Goal: Task Accomplishment & Management: Use online tool/utility

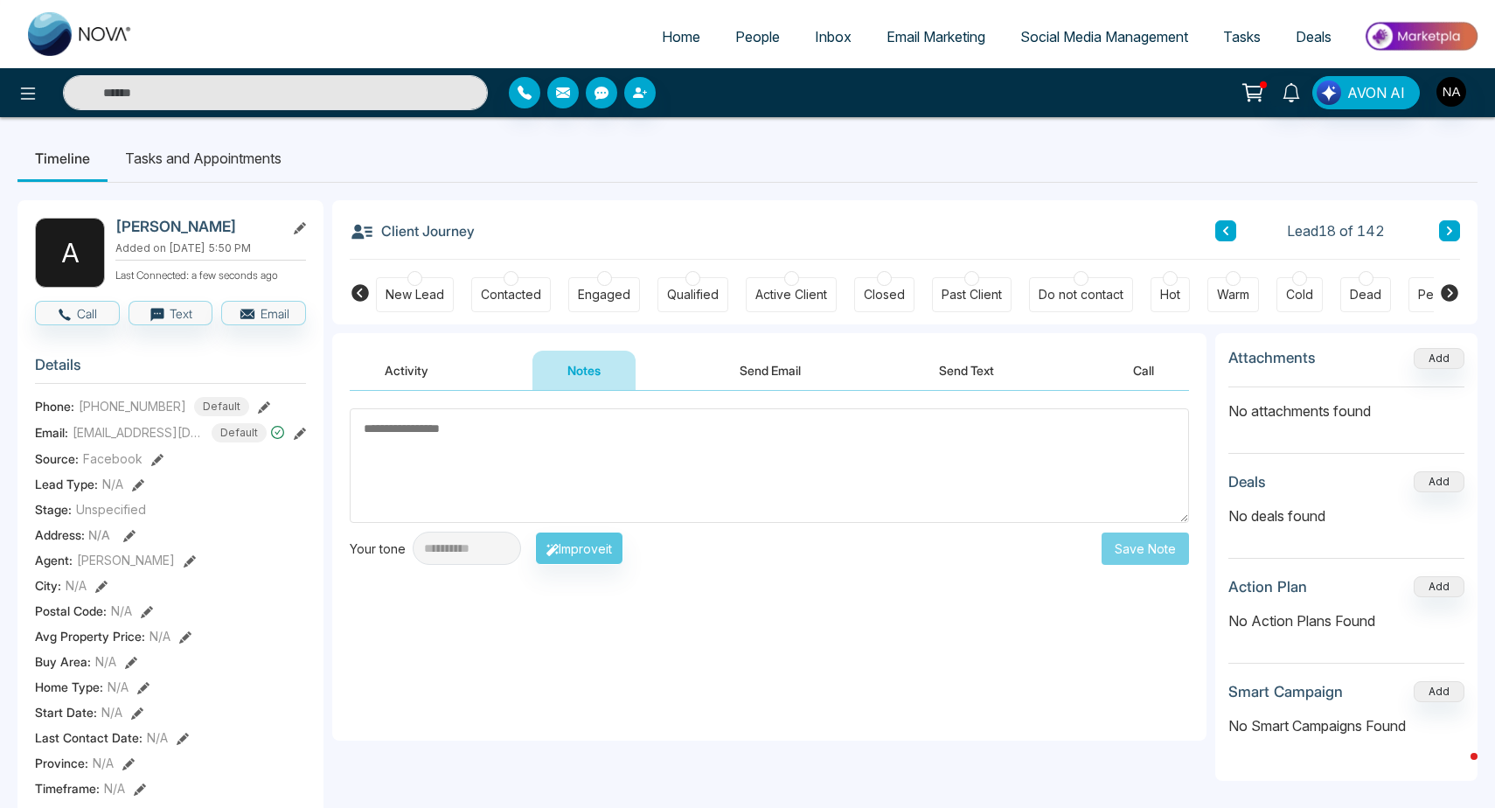
click at [416, 285] on div at bounding box center [414, 278] width 15 height 15
click at [1458, 236] on button at bounding box center [1449, 230] width 21 height 21
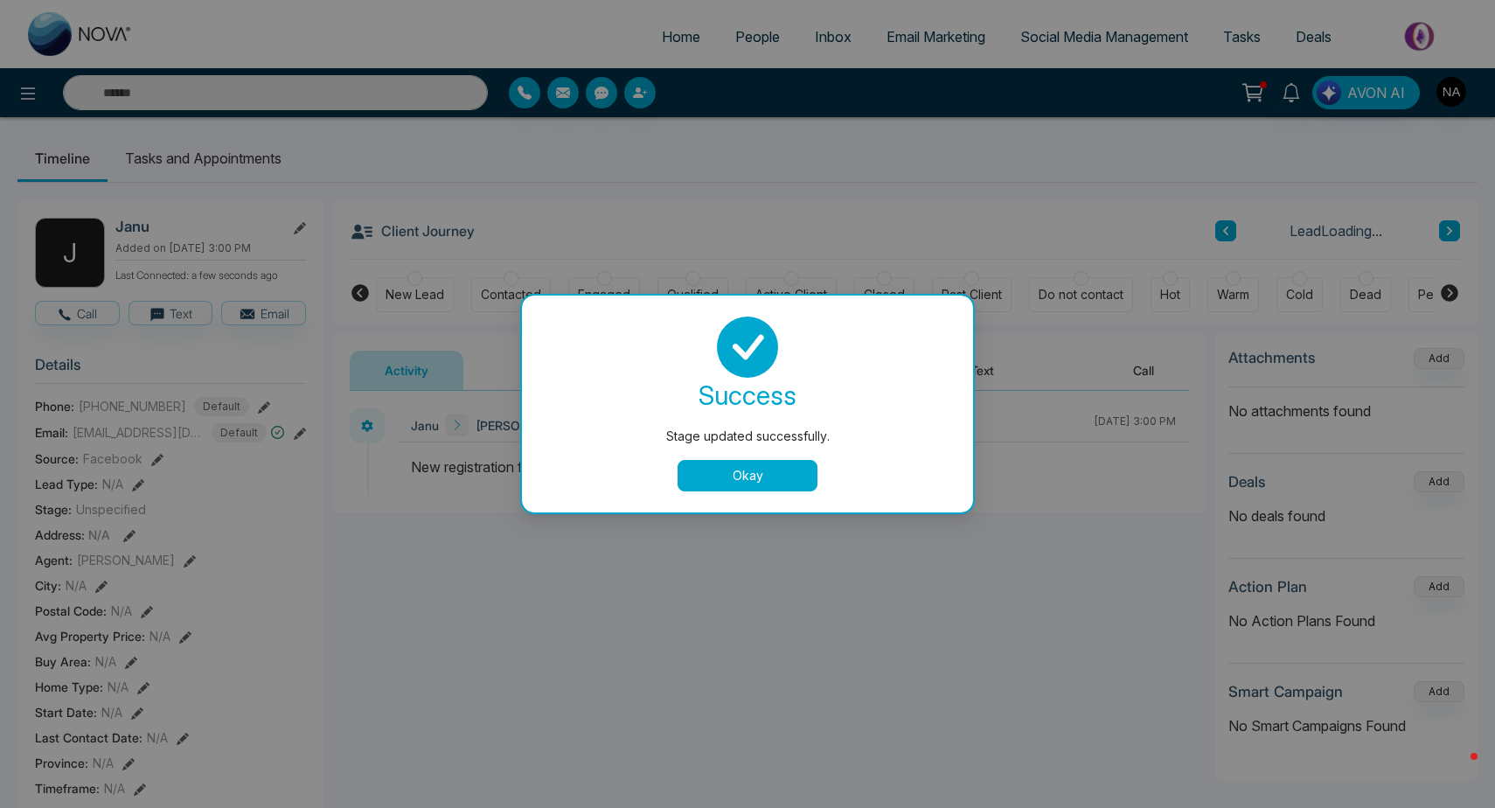
click at [757, 482] on button "Okay" at bounding box center [748, 475] width 140 height 31
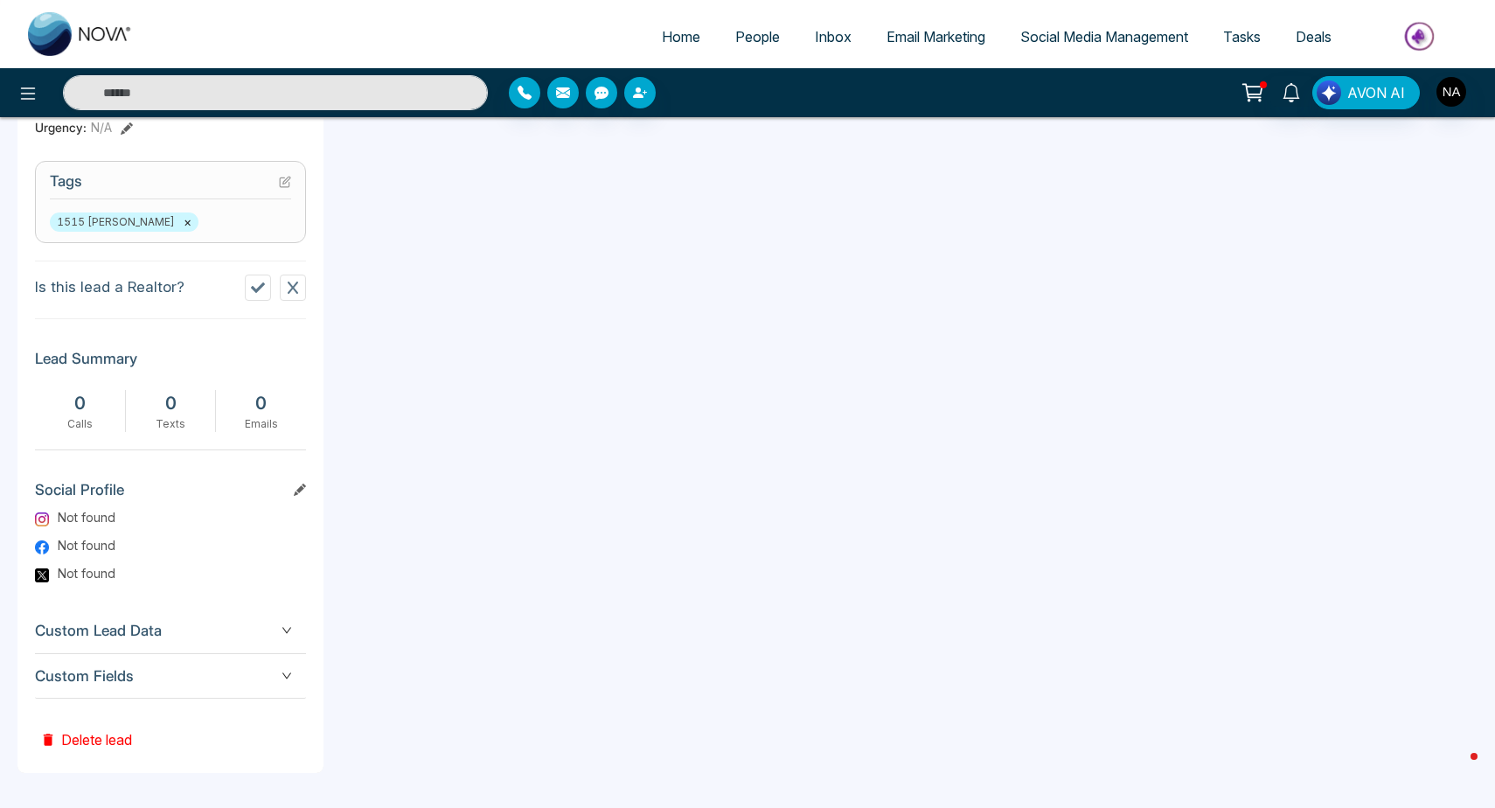
scroll to position [694, 0]
click at [171, 663] on div "Custom Fields" at bounding box center [170, 676] width 271 height 45
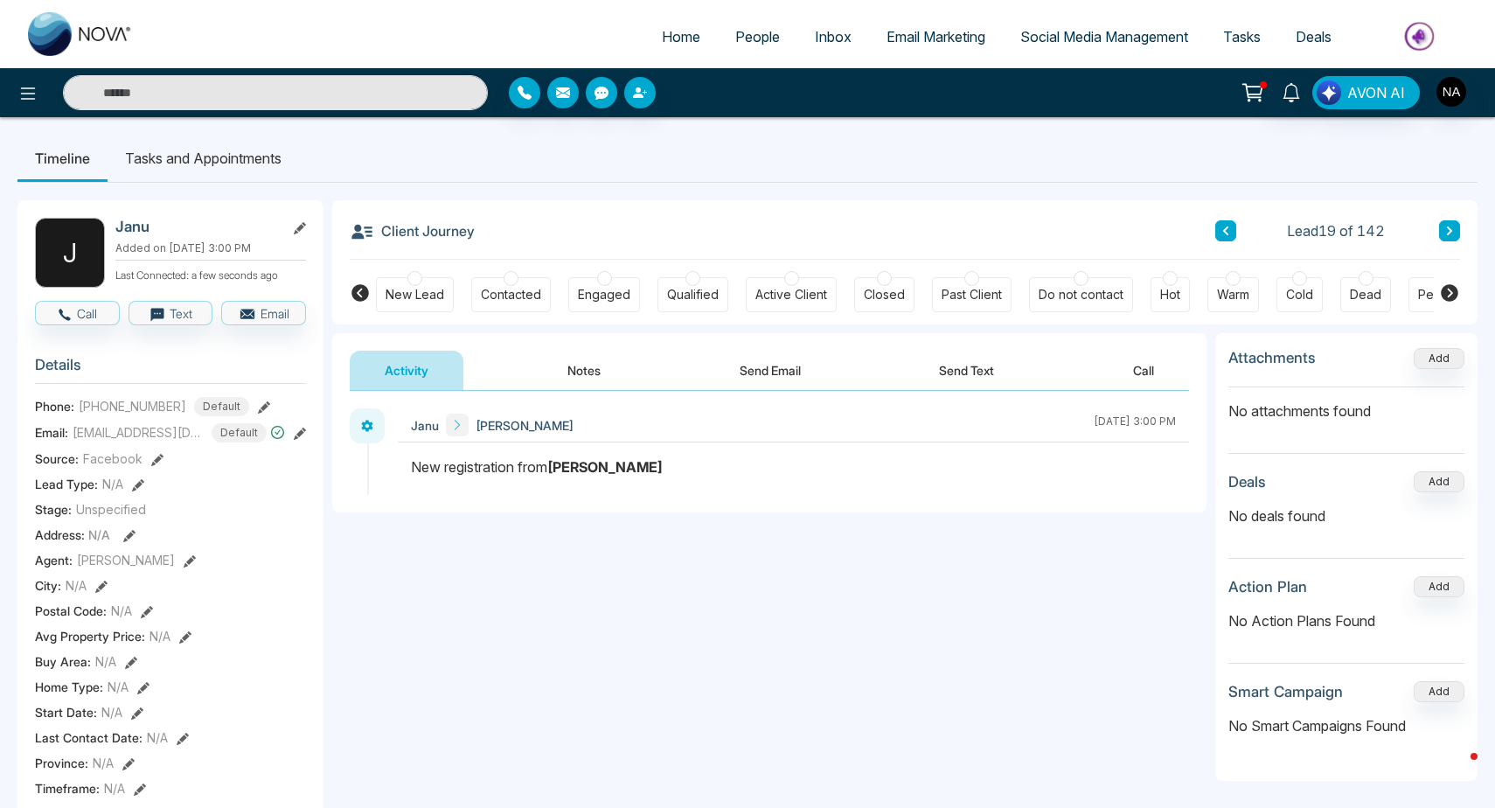
scroll to position [0, 0]
click at [748, 38] on span "People" at bounding box center [757, 36] width 45 height 17
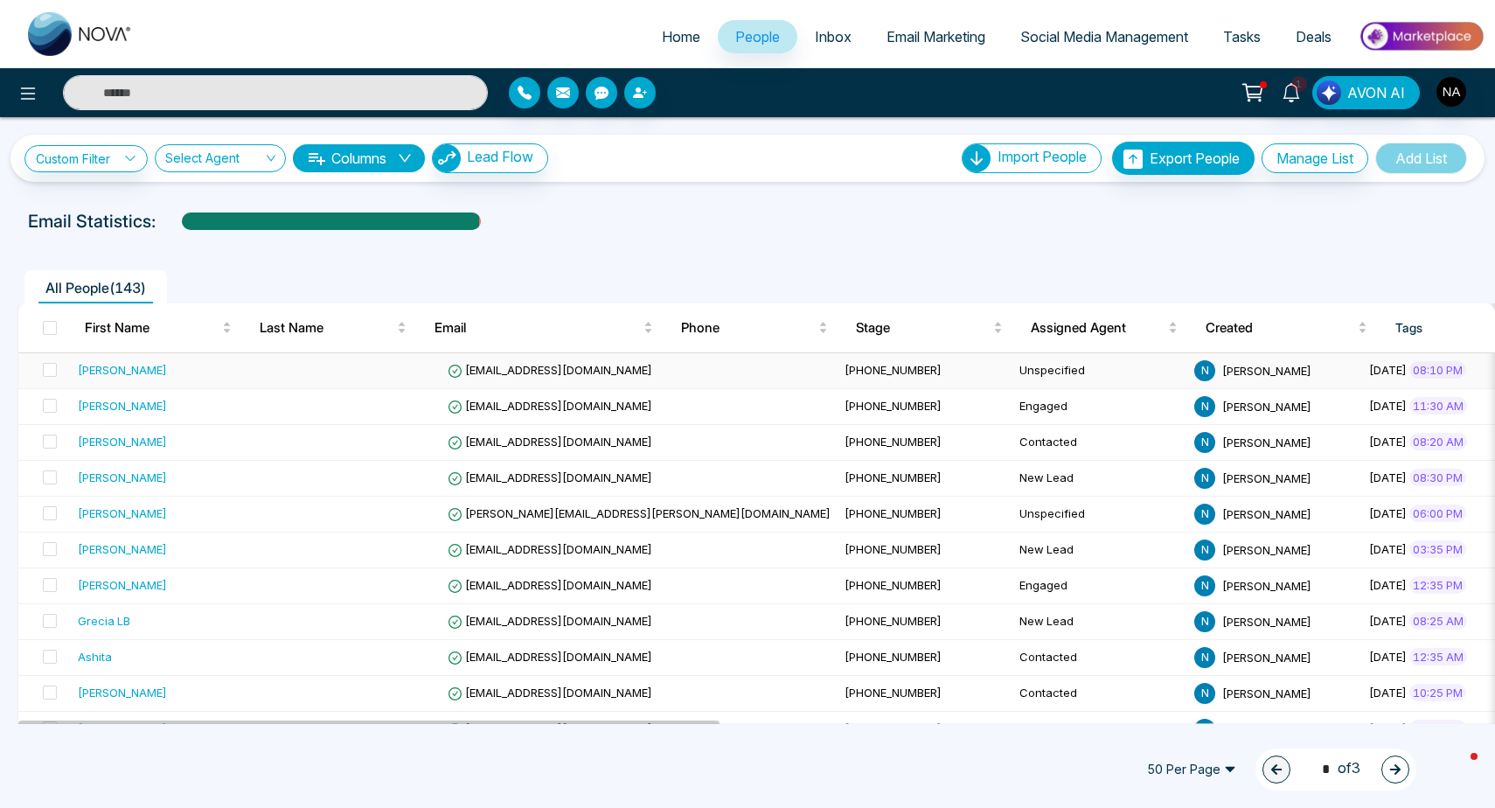
click at [564, 365] on span "[EMAIL_ADDRESS][DOMAIN_NAME]" at bounding box center [550, 370] width 205 height 14
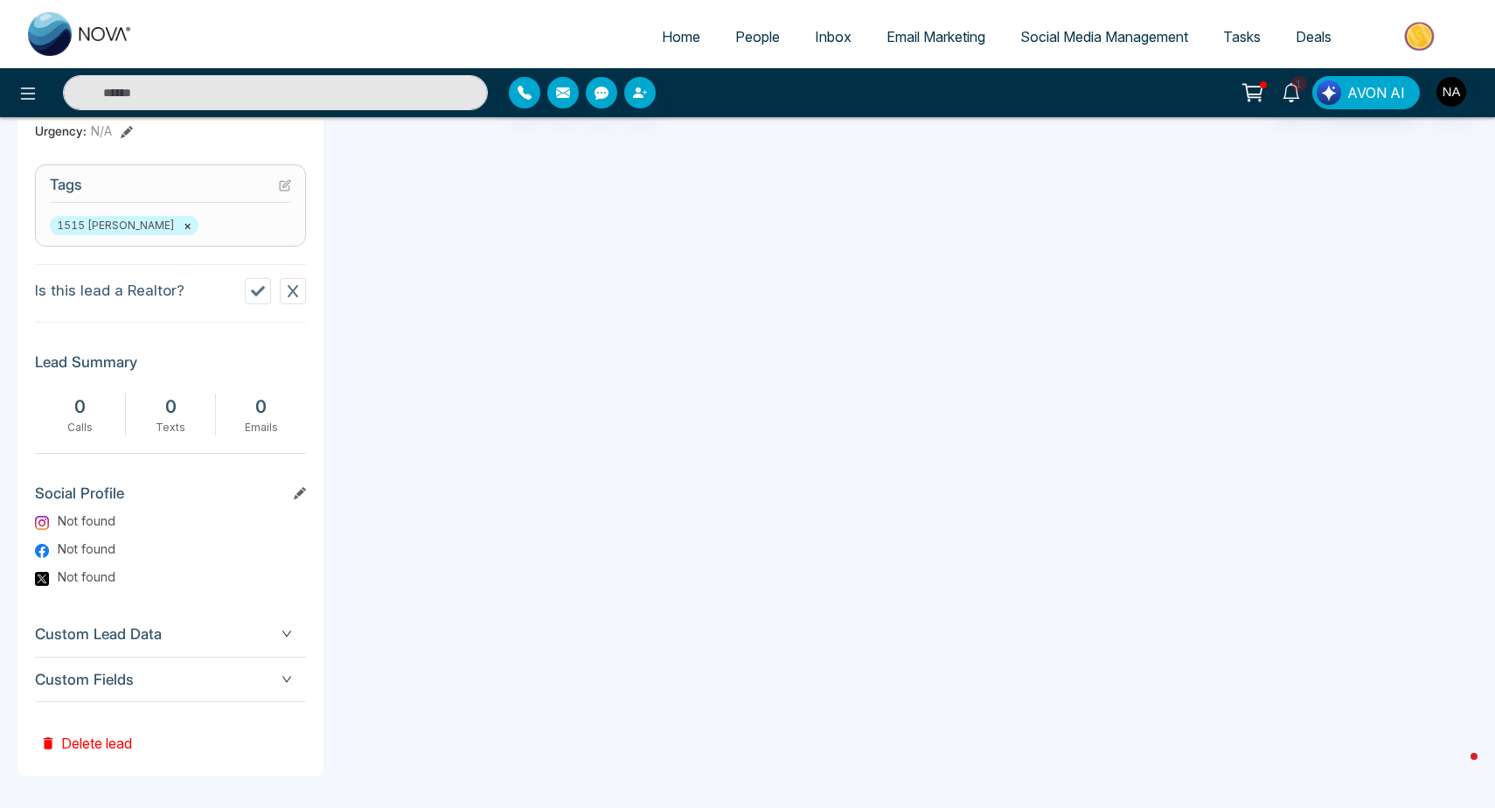
click at [130, 683] on span "Custom Fields" at bounding box center [170, 680] width 271 height 24
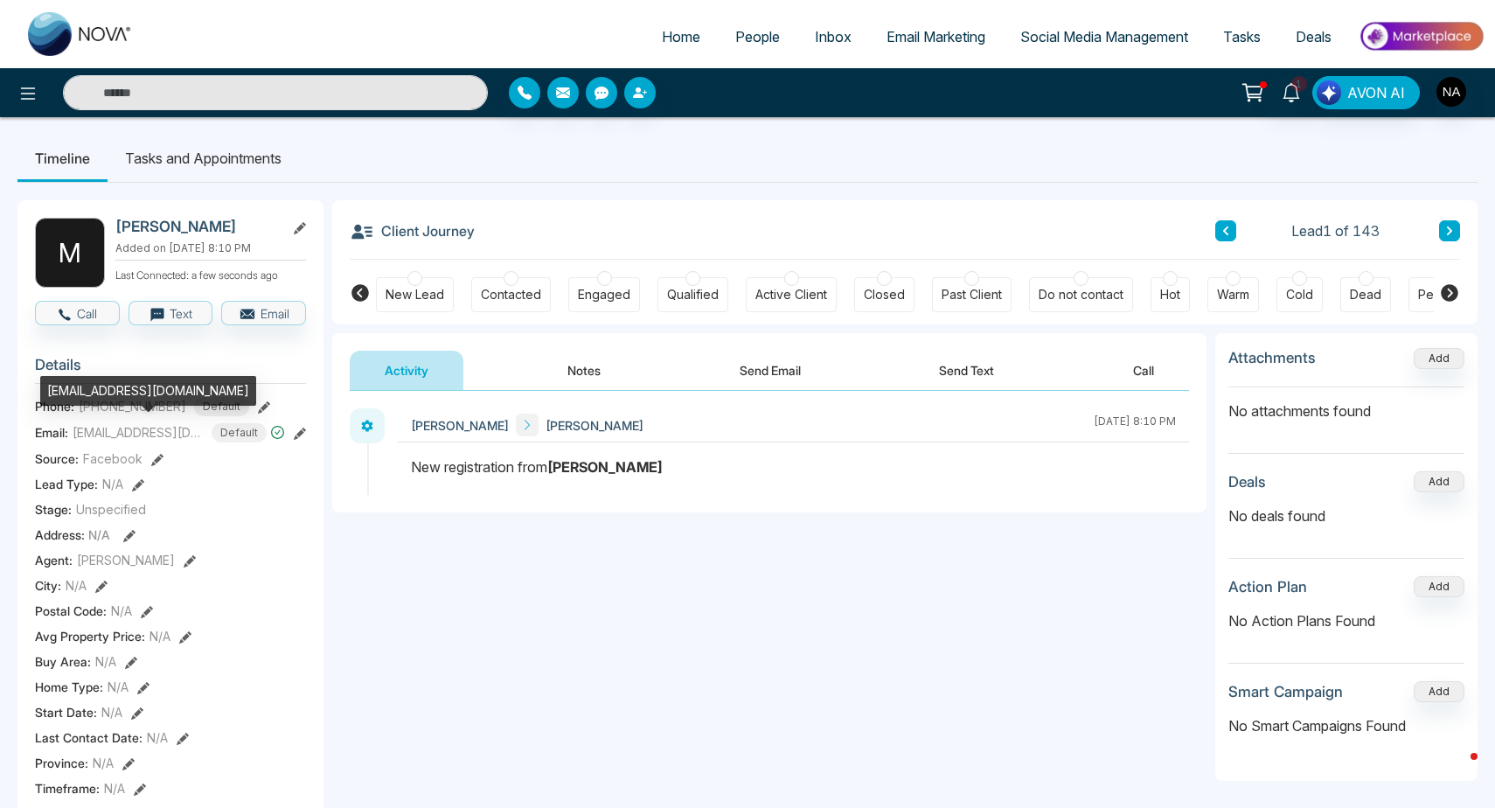
click at [141, 392] on div "[EMAIL_ADDRESS][DOMAIN_NAME]" at bounding box center [148, 391] width 216 height 30
copy div "[EMAIL_ADDRESS][DOMAIN_NAME]"
